Goal: Register for event/course

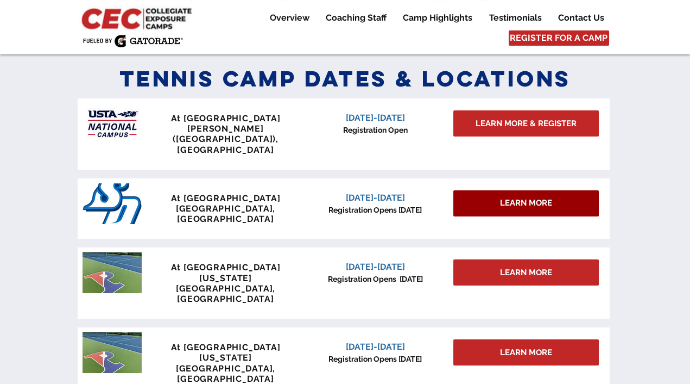
scroll to position [462, 0]
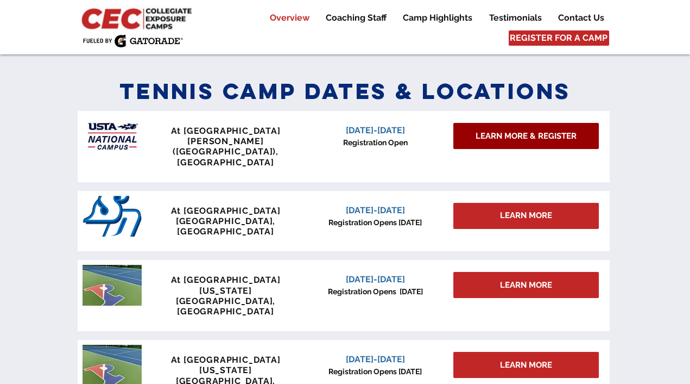
click at [500, 133] on span "LEARN MORE & REGISTER" at bounding box center [526, 135] width 101 height 11
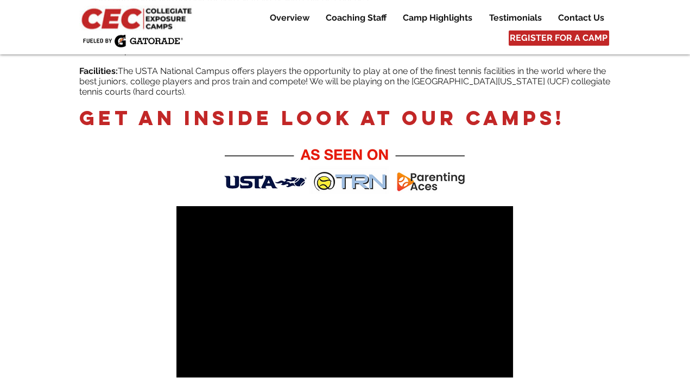
scroll to position [486, 0]
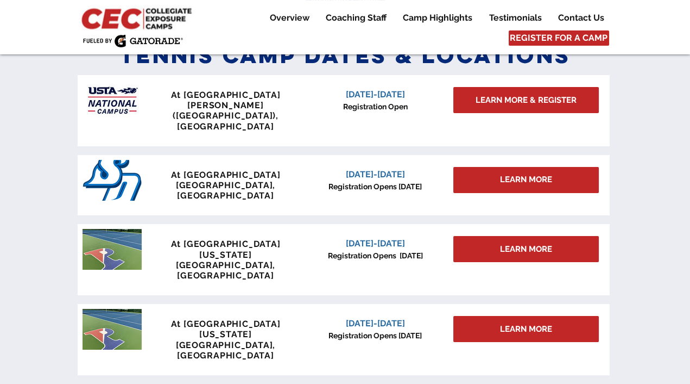
scroll to position [502, 0]
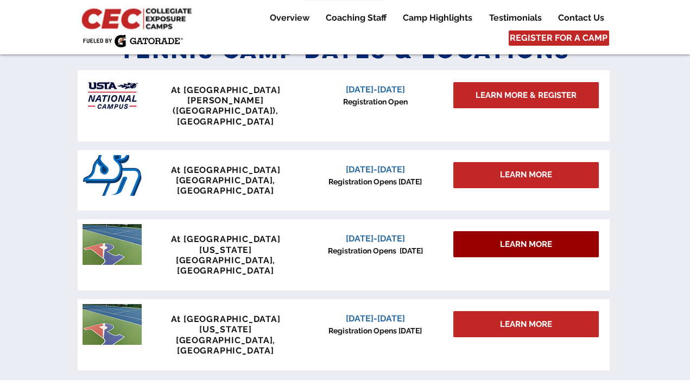
click at [501, 231] on link "LEARN MORE" at bounding box center [527, 244] width 146 height 26
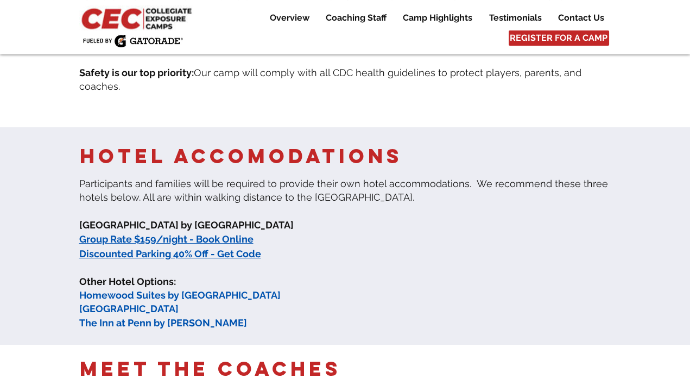
scroll to position [494, 0]
